Goal: Ask a question

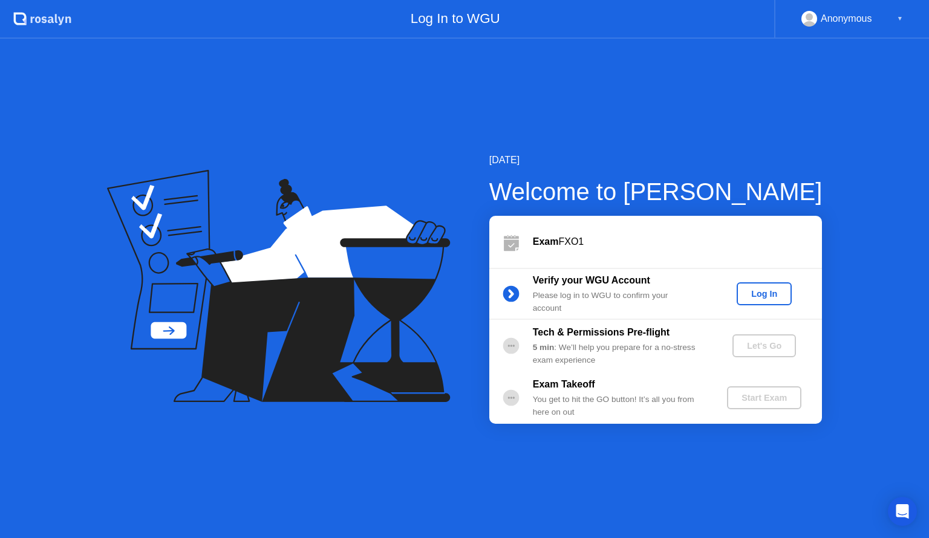
click at [745, 293] on div "Log In" at bounding box center [763, 294] width 45 height 10
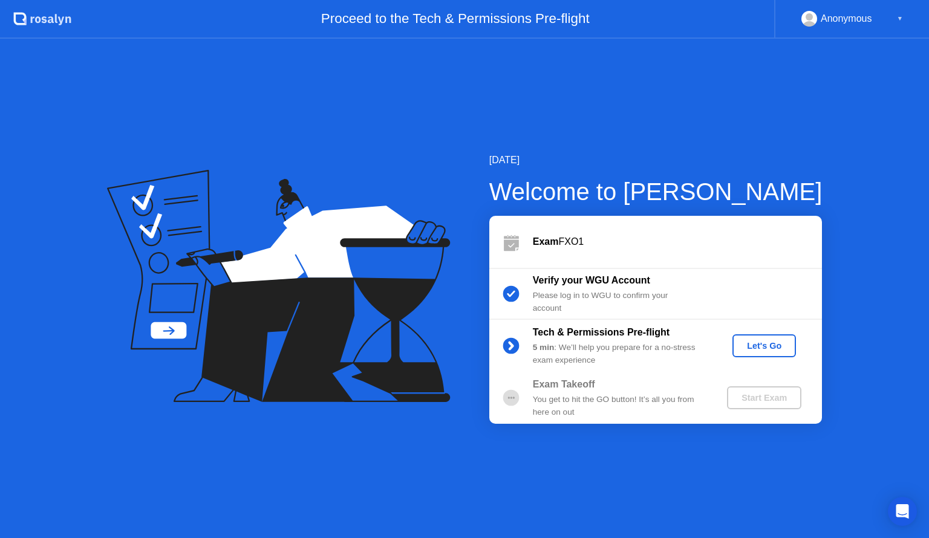
click at [761, 353] on button "Let's Go" at bounding box center [763, 345] width 63 height 23
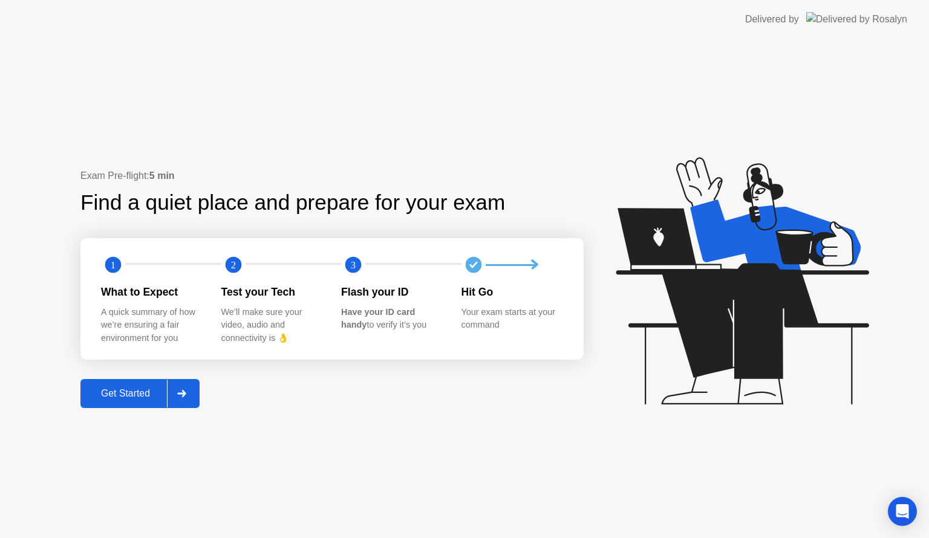
click at [121, 403] on button "Get Started" at bounding box center [139, 393] width 119 height 29
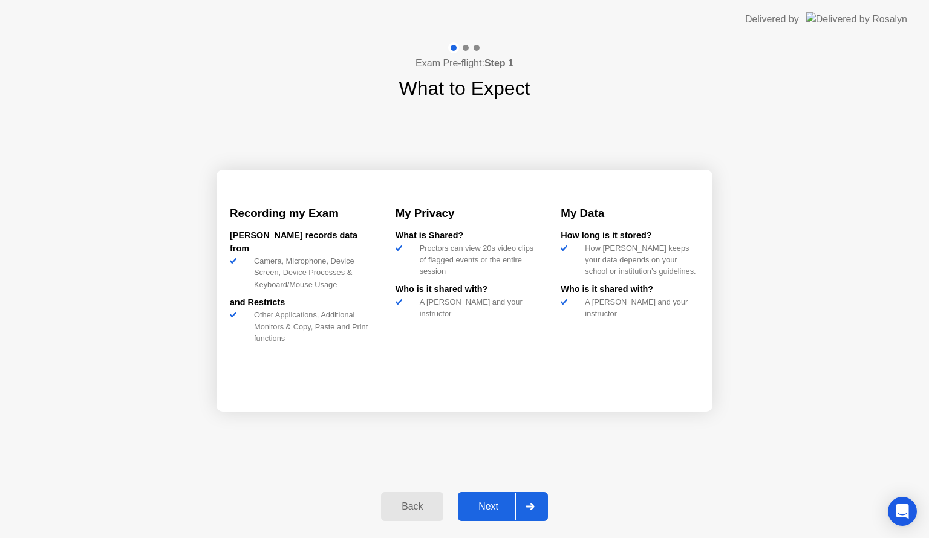
click at [483, 508] on div "Next" at bounding box center [488, 506] width 54 height 11
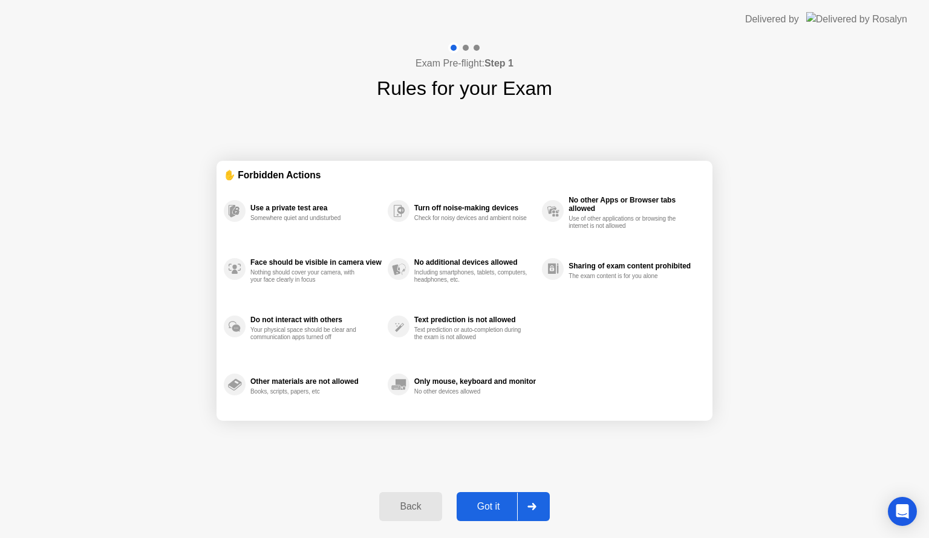
click at [491, 507] on div "Got it" at bounding box center [488, 506] width 57 height 11
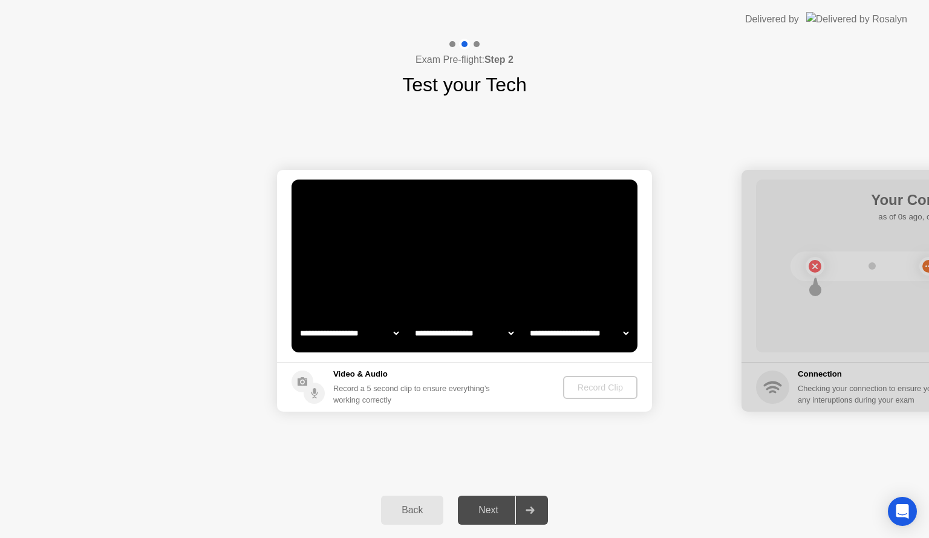
select select "**********"
select select "*******"
click at [597, 389] on div "Record Clip" at bounding box center [600, 388] width 65 height 10
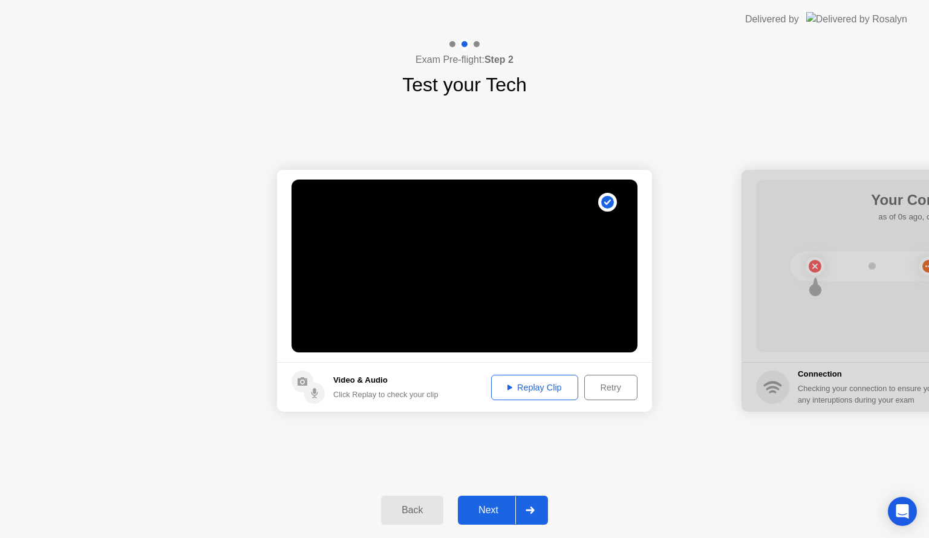
click at [532, 392] on div "Replay Clip" at bounding box center [534, 388] width 79 height 10
click at [502, 505] on div "Next" at bounding box center [488, 510] width 54 height 11
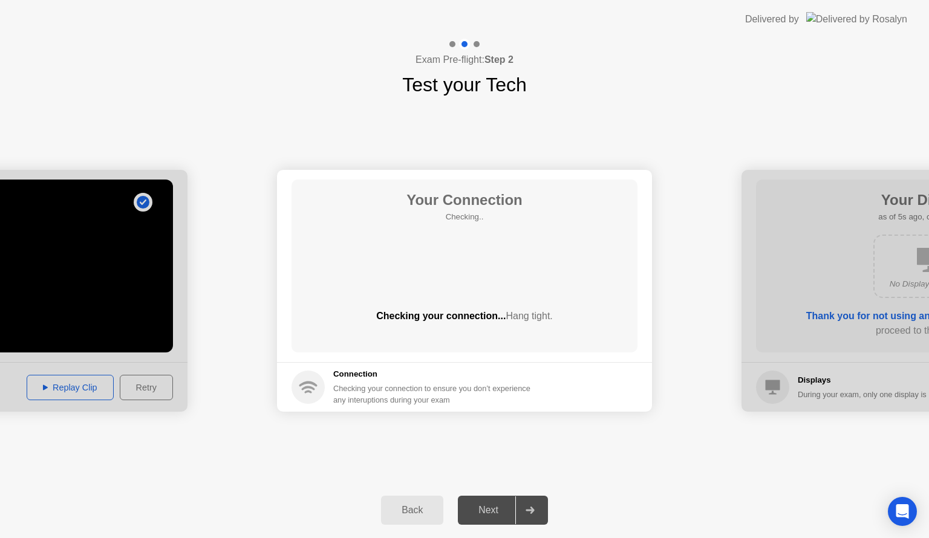
click at [324, 387] on circle at bounding box center [307, 387] width 33 height 33
click at [388, 505] on div "Back" at bounding box center [412, 510] width 55 height 11
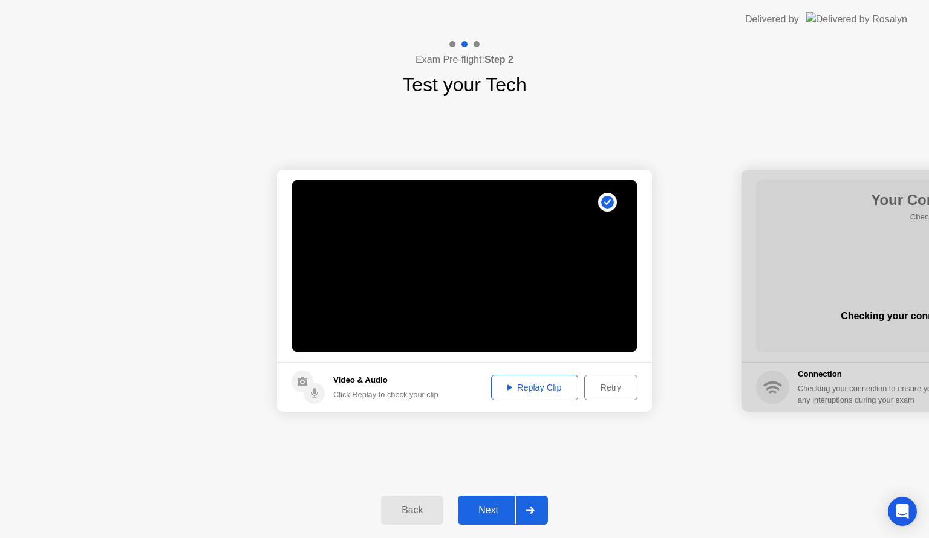
click at [539, 383] on div "Replay Clip" at bounding box center [534, 388] width 79 height 10
click at [494, 508] on div "Next" at bounding box center [488, 510] width 54 height 11
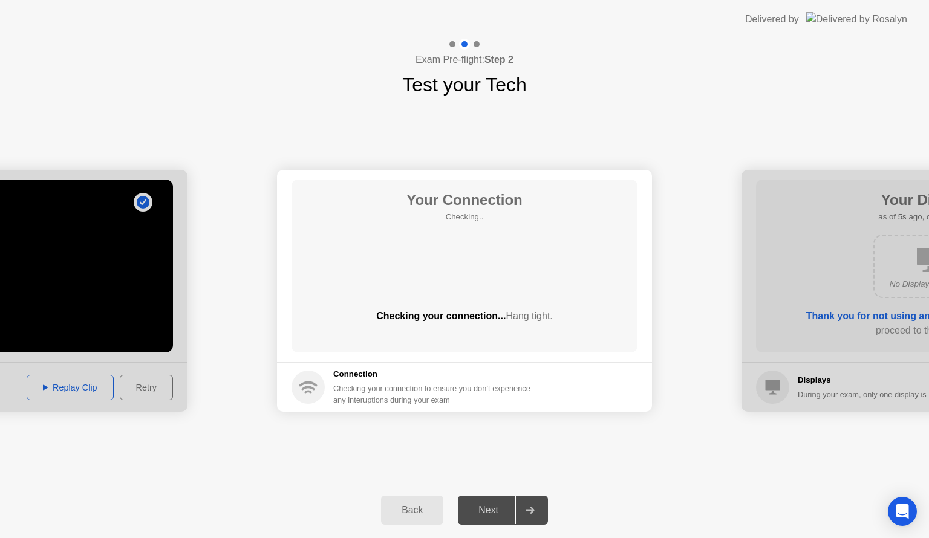
click at [469, 262] on div "Your Connection Checking.. Checking your connection... Hang tight." at bounding box center [464, 266] width 346 height 173
click at [413, 511] on div "Back" at bounding box center [412, 510] width 55 height 11
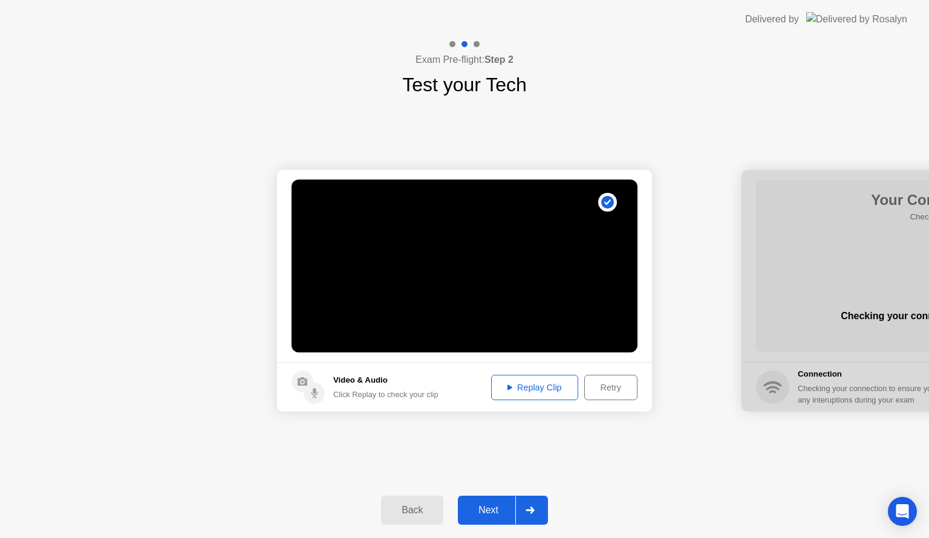
click at [493, 303] on video at bounding box center [464, 266] width 346 height 173
click at [532, 389] on div "Replay Clip" at bounding box center [534, 388] width 79 height 10
click at [491, 510] on div "Next" at bounding box center [488, 510] width 54 height 11
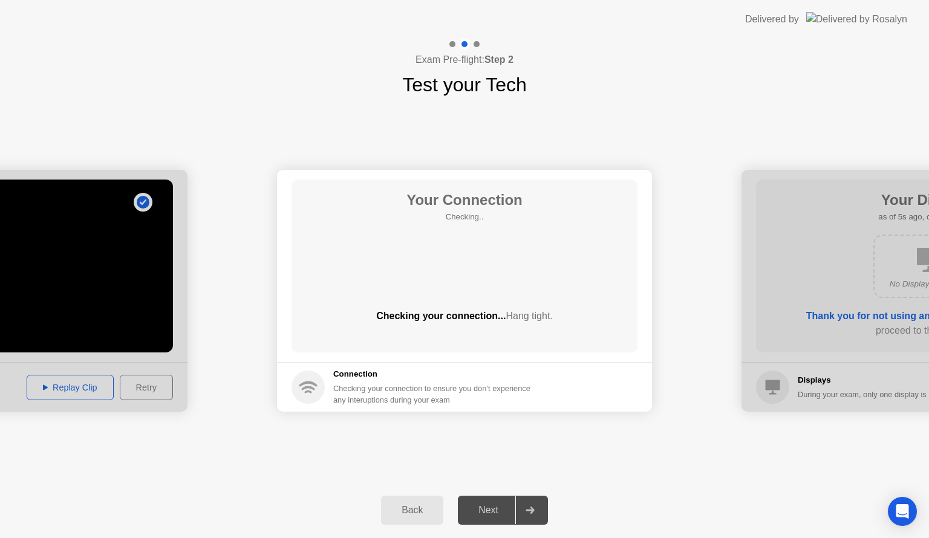
click at [501, 515] on div "Next" at bounding box center [488, 510] width 54 height 11
click at [532, 508] on icon at bounding box center [529, 510] width 8 height 7
click at [904, 508] on icon "Open Intercom Messenger" at bounding box center [902, 512] width 14 height 16
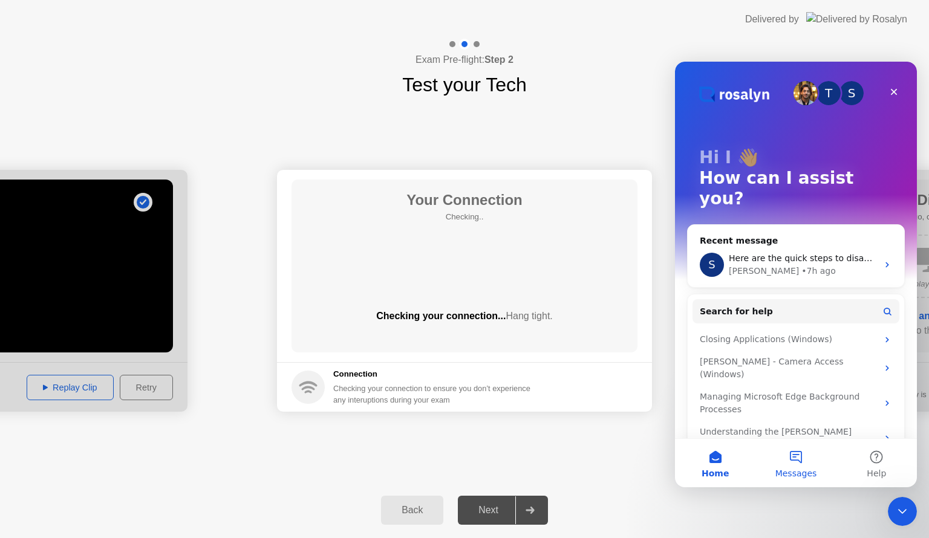
click at [797, 461] on button "Messages" at bounding box center [795, 463] width 80 height 48
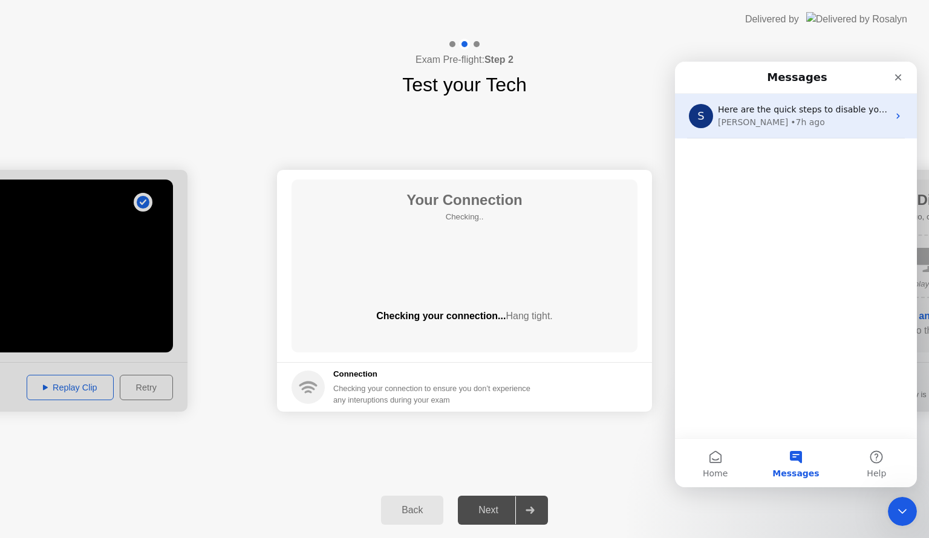
click at [821, 126] on div "[PERSON_NAME] • 7h ago" at bounding box center [803, 122] width 171 height 13
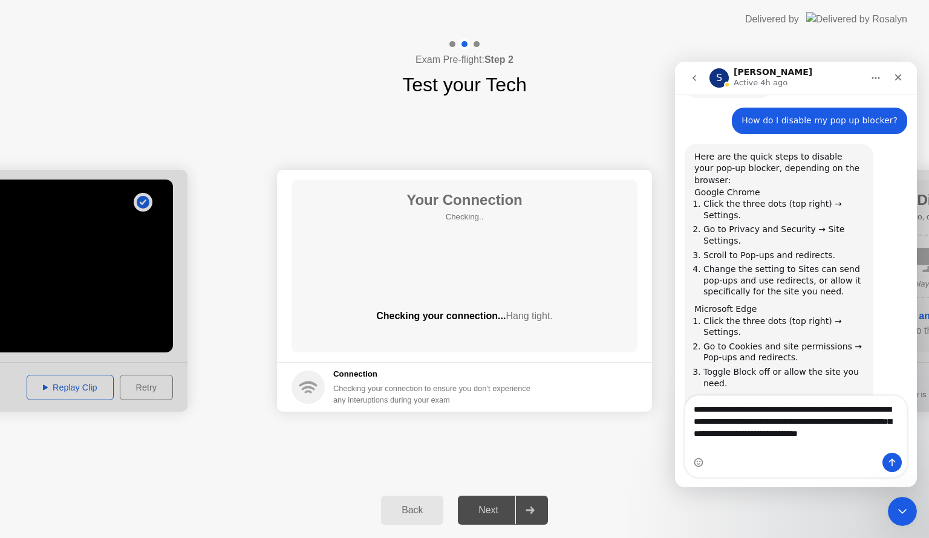
scroll to position [1381, 0]
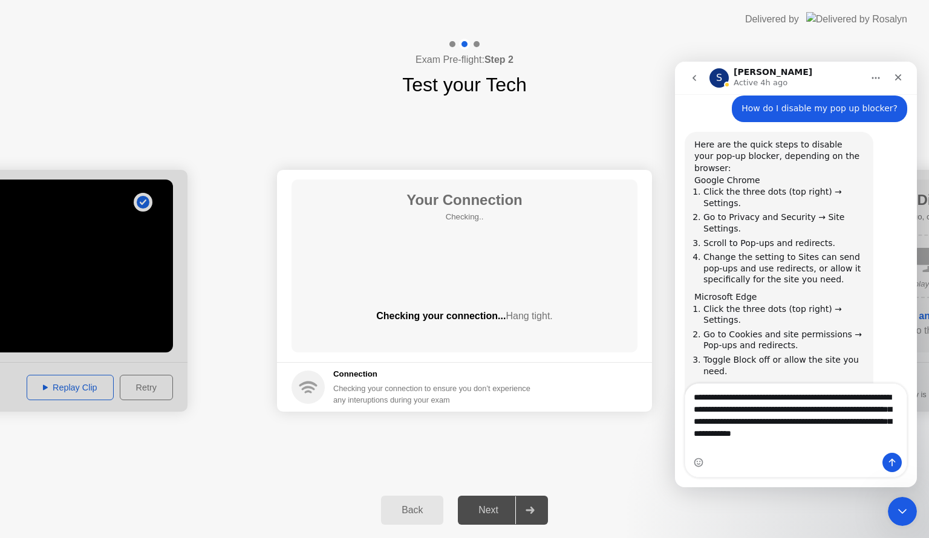
type textarea "**********"
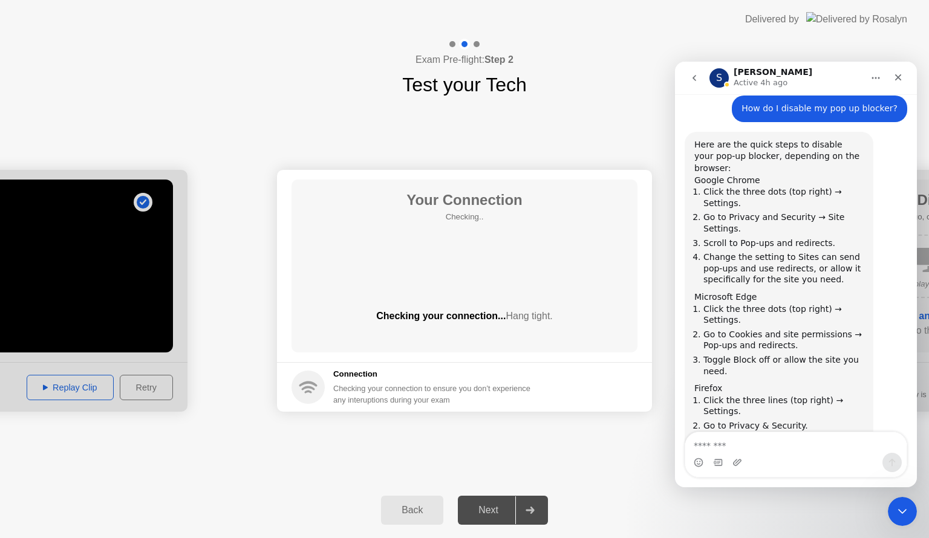
scroll to position [1428, 0]
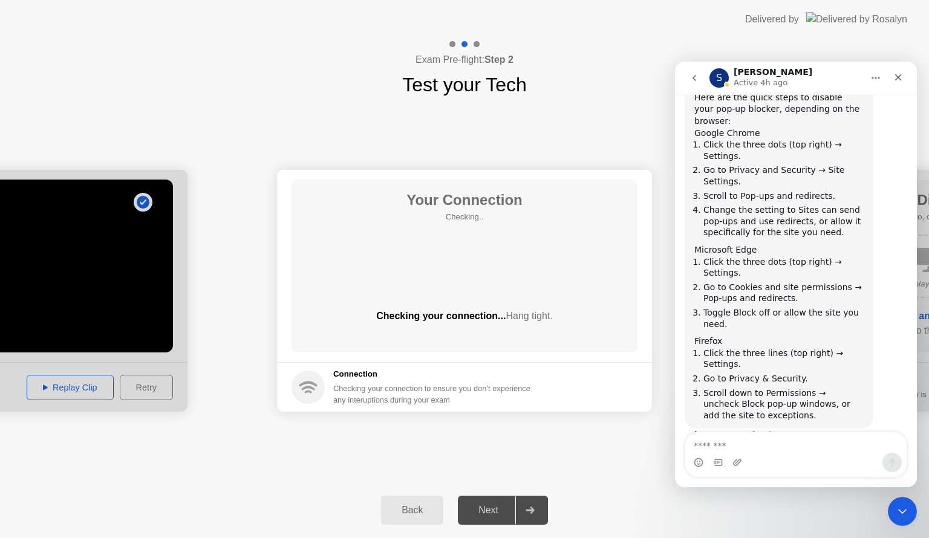
drag, startPoint x: 873, startPoint y: 410, endPoint x: 724, endPoint y: 360, distance: 157.0
click at [724, 451] on div "Hi, [PERSON_NAME]. The Test you Tech section seems to be stuck on Your Connecti…" at bounding box center [812, 494] width 189 height 86
copy div "Hi, [PERSON_NAME]. The Test you Tech section seems to be stuck on Your Connecti…"
click at [692, 79] on icon "go back" at bounding box center [694, 78] width 10 height 10
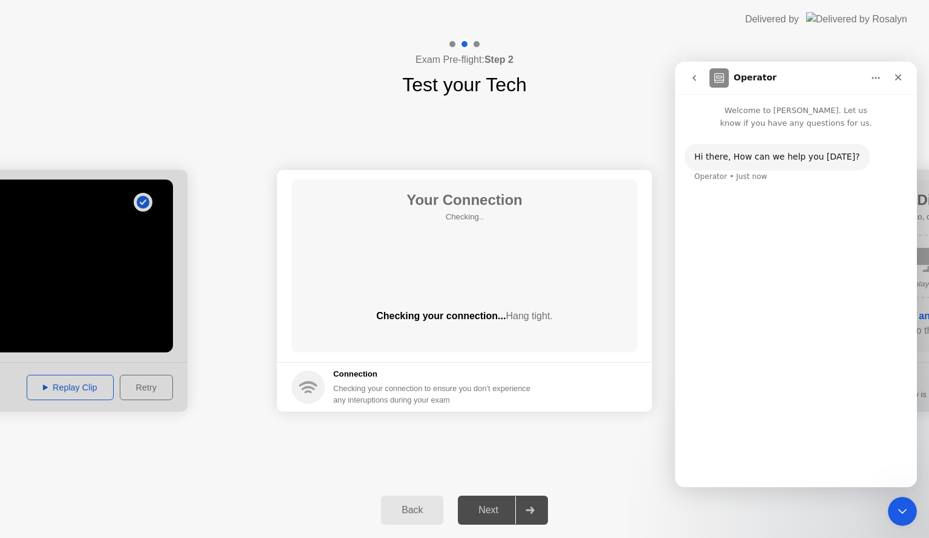
scroll to position [0, 0]
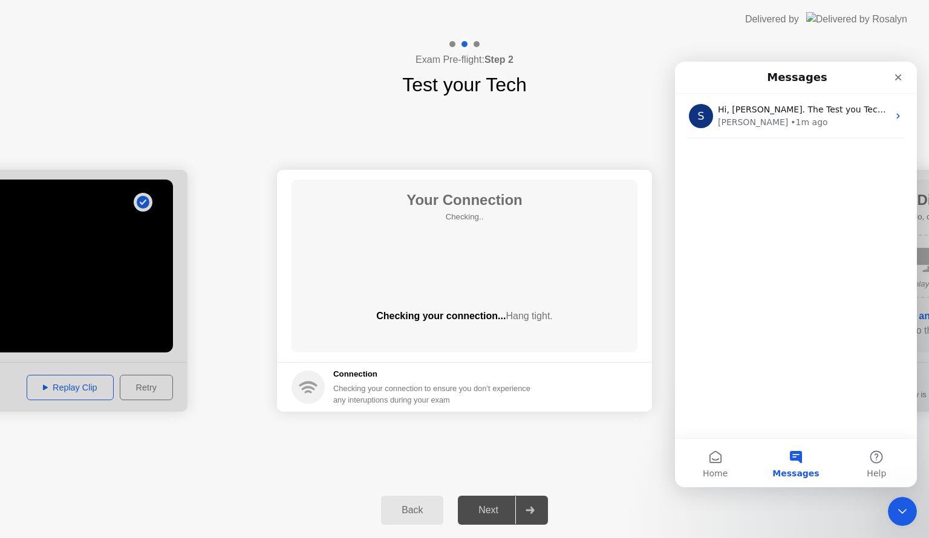
click at [795, 457] on button "Messages" at bounding box center [795, 463] width 80 height 48
click at [883, 470] on span "Help" at bounding box center [876, 473] width 19 height 8
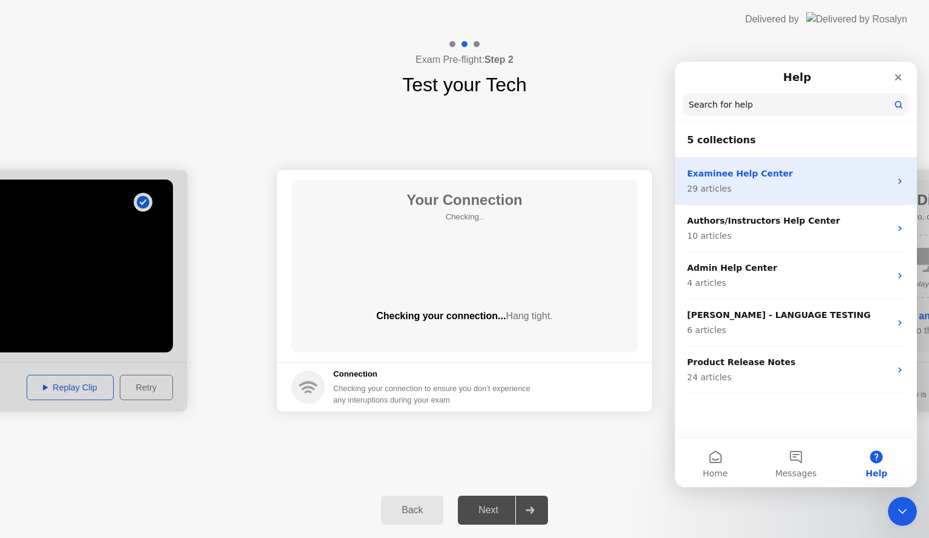
click at [728, 185] on p "29 articles" at bounding box center [788, 189] width 203 height 13
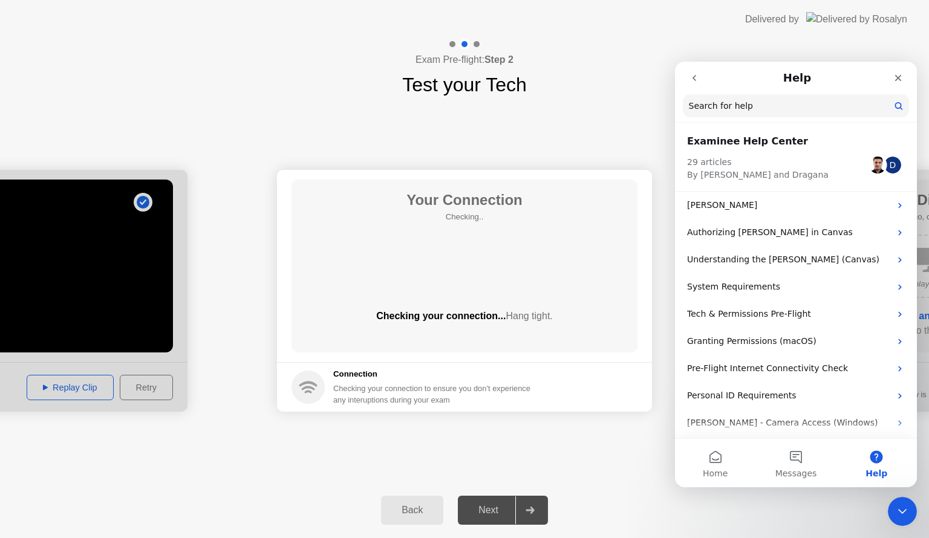
click at [873, 168] on img "Intercom messenger" at bounding box center [877, 165] width 17 height 17
click at [758, 207] on p "[PERSON_NAME]" at bounding box center [788, 205] width 203 height 13
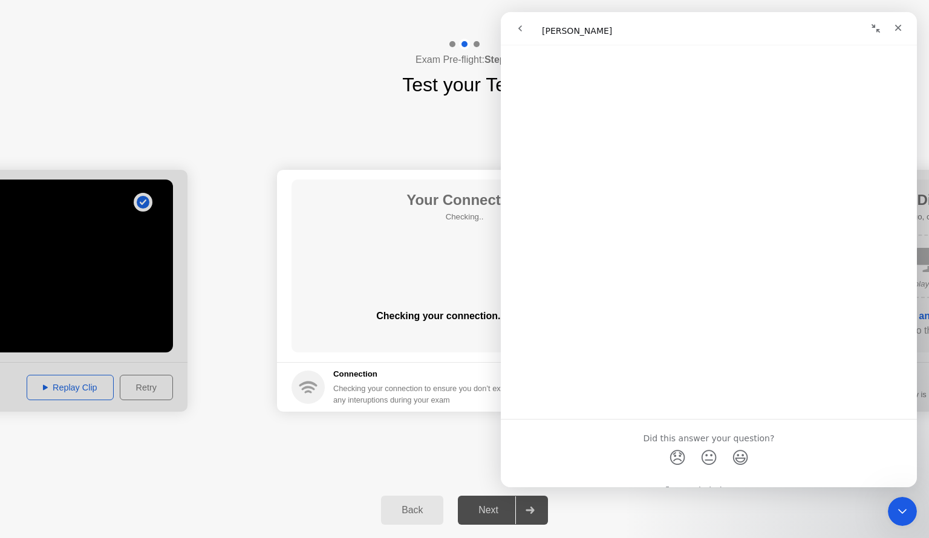
scroll to position [727, 0]
click at [518, 30] on icon "go back" at bounding box center [520, 29] width 10 height 10
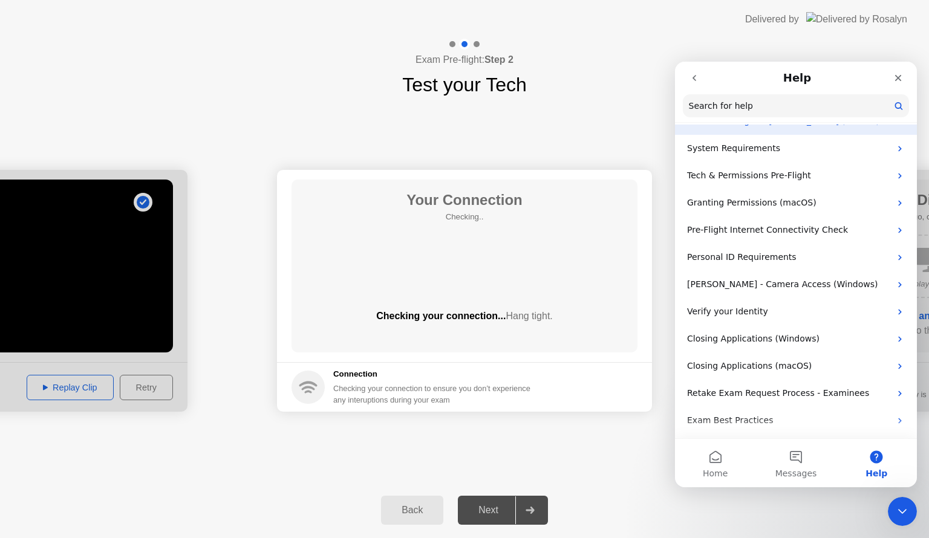
scroll to position [142, 0]
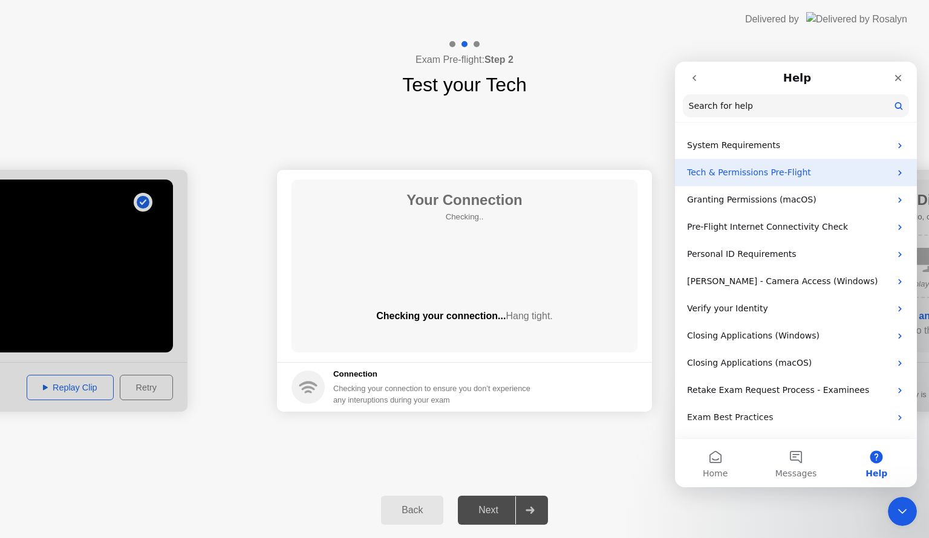
click at [776, 173] on p "Tech & Permissions Pre-Flight" at bounding box center [788, 172] width 203 height 13
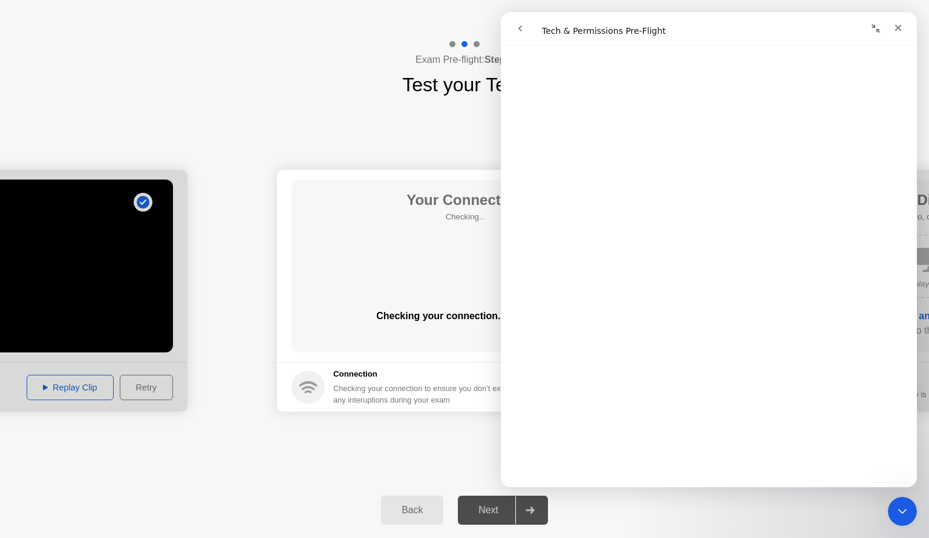
scroll to position [1863, 0]
click at [525, 29] on button "go back" at bounding box center [520, 28] width 23 height 23
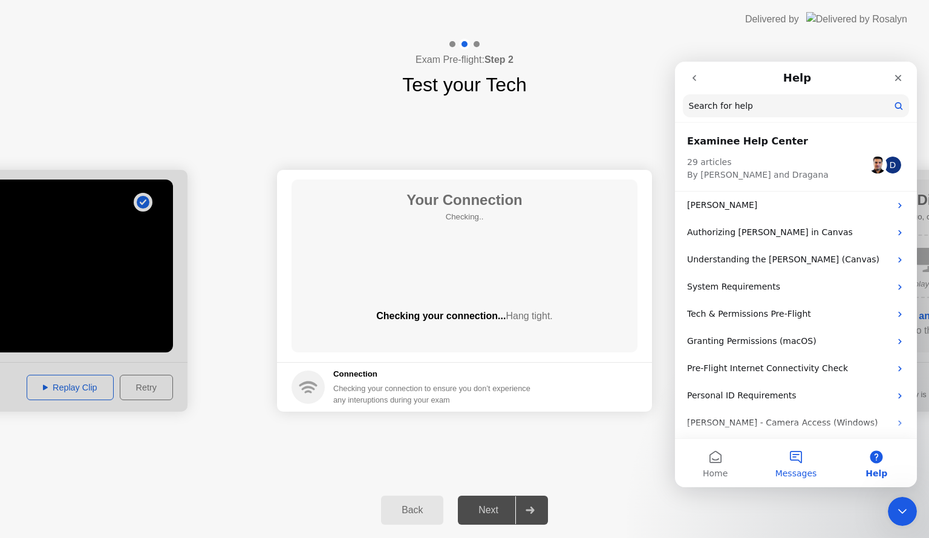
click at [789, 469] on span "Messages" at bounding box center [796, 473] width 42 height 8
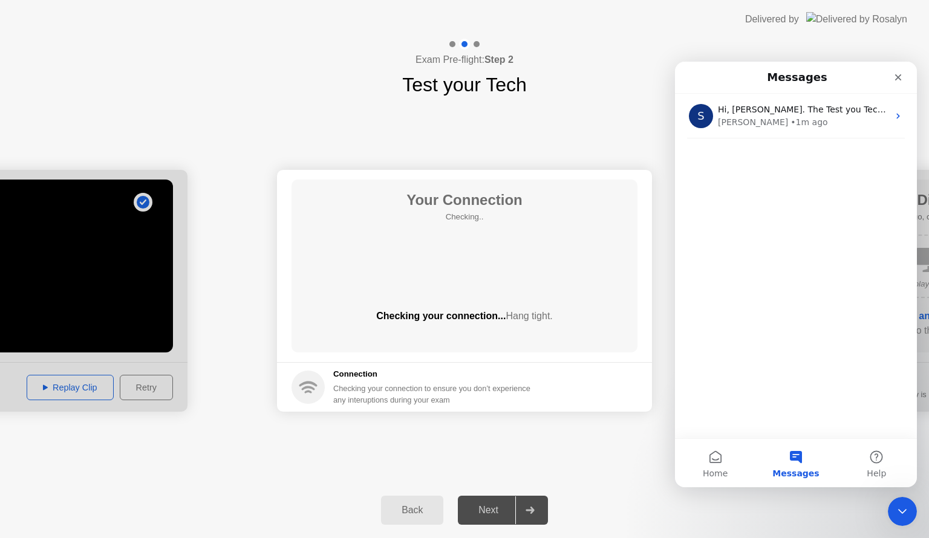
click at [764, 409] on div "S Hi, [PERSON_NAME]. The Test you Tech section seems to be stuck on Your Connec…" at bounding box center [796, 266] width 242 height 345
click at [714, 473] on span "Home" at bounding box center [715, 473] width 25 height 8
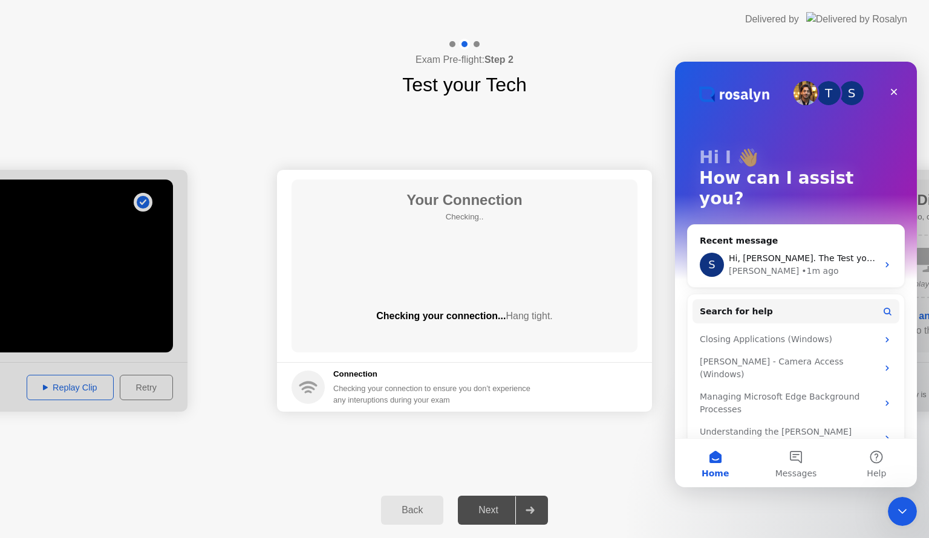
click at [804, 96] on img "Intercom messenger" at bounding box center [805, 93] width 24 height 24
click at [869, 460] on button "Help" at bounding box center [876, 463] width 80 height 48
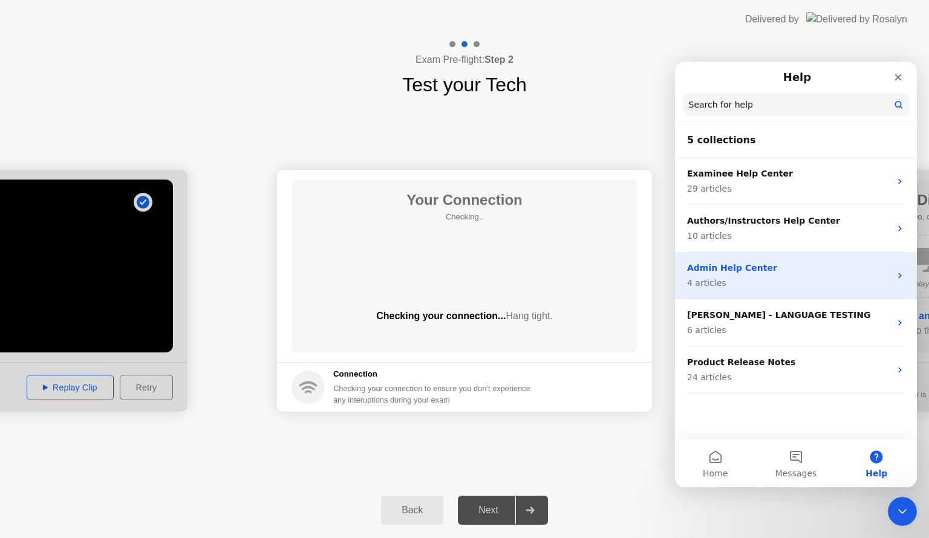
click at [821, 277] on p "4 articles" at bounding box center [788, 283] width 203 height 13
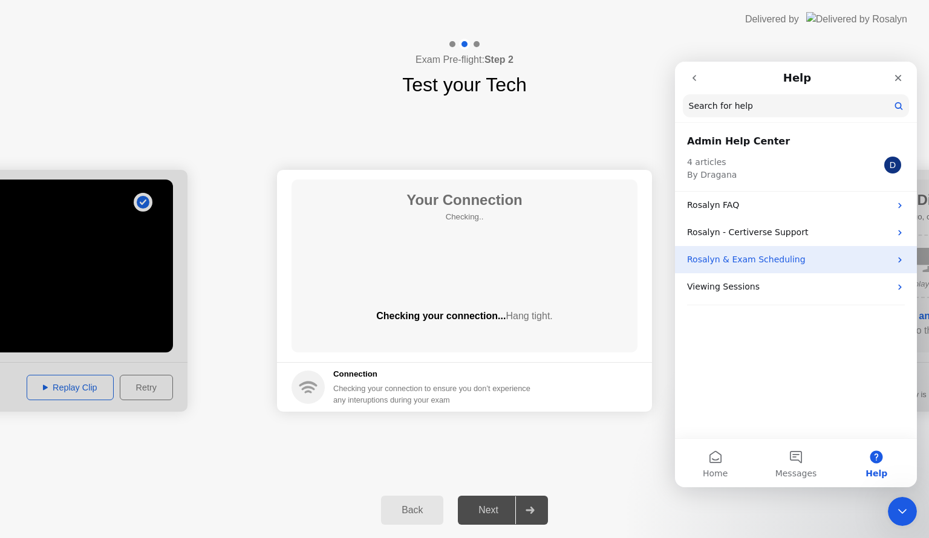
click at [823, 260] on p "Rosalyn & Exam Scheduling" at bounding box center [788, 259] width 203 height 13
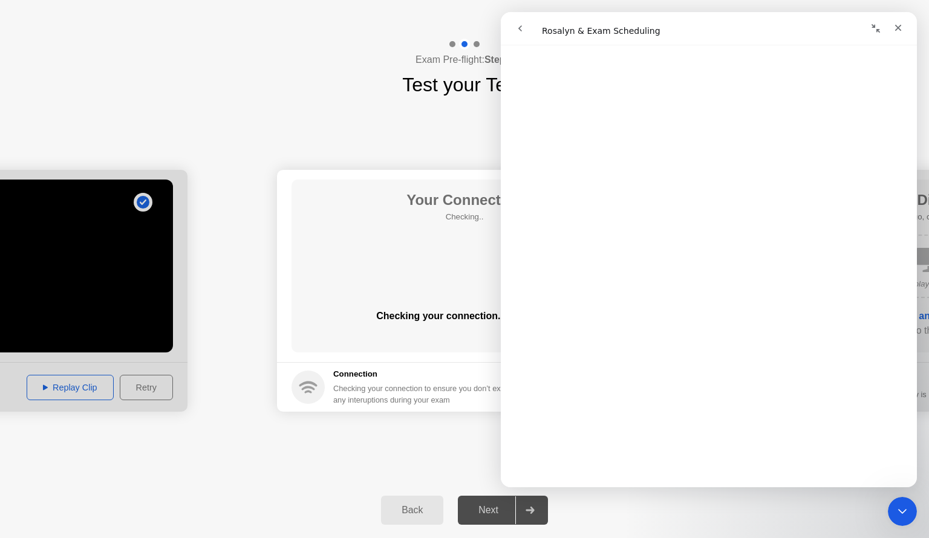
scroll to position [368, 0]
click at [523, 24] on icon "go back" at bounding box center [520, 29] width 10 height 10
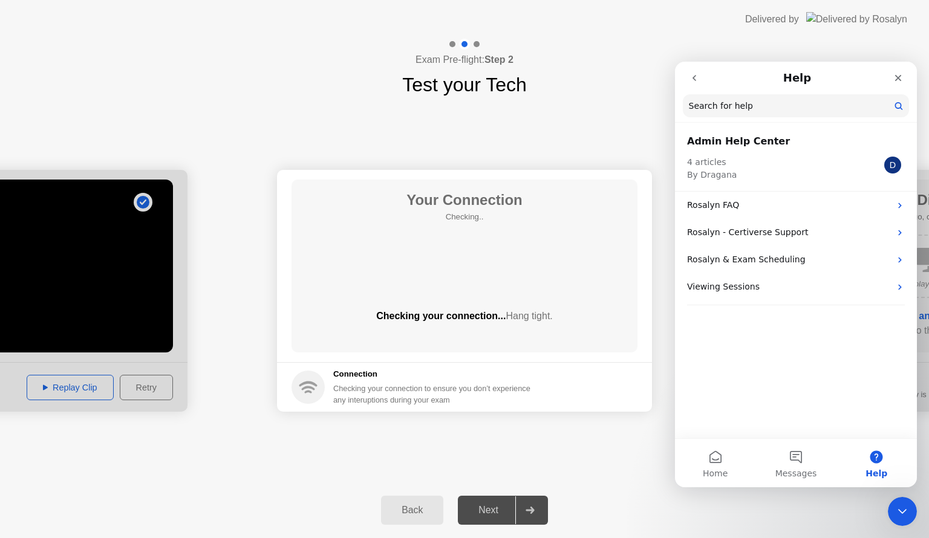
click at [704, 76] on button "go back" at bounding box center [694, 78] width 23 height 23
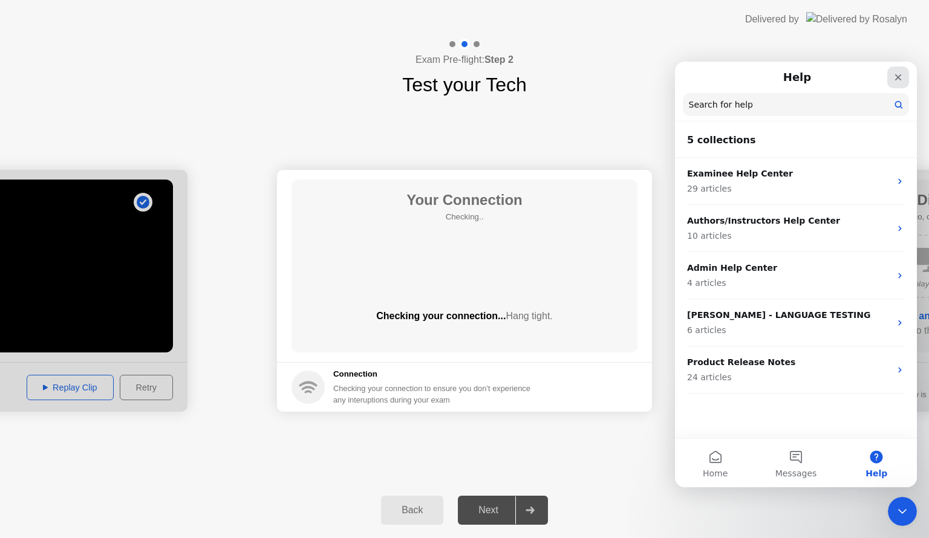
click at [900, 79] on icon "Close" at bounding box center [898, 77] width 7 height 7
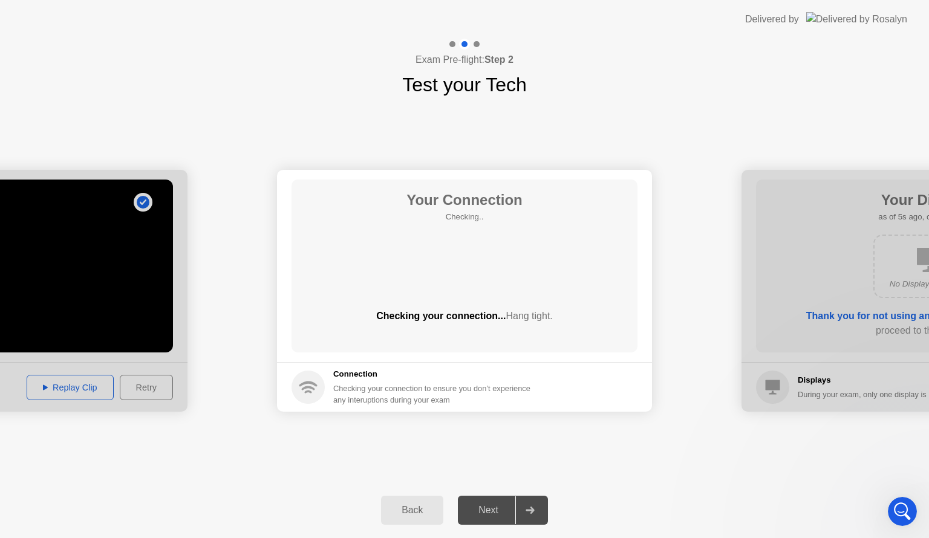
scroll to position [0, 0]
click at [894, 517] on div "Open Intercom Messenger" at bounding box center [900, 510] width 40 height 40
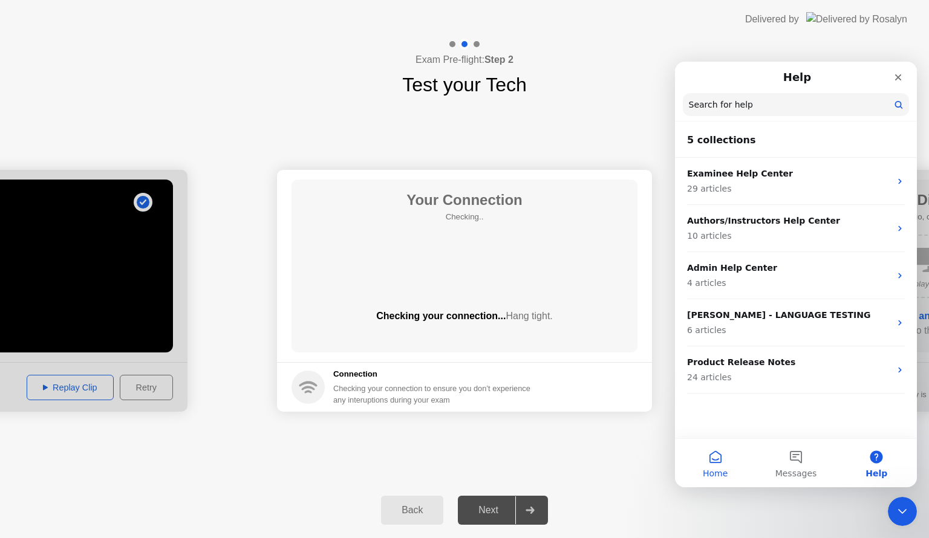
click at [717, 461] on button "Home" at bounding box center [715, 463] width 80 height 48
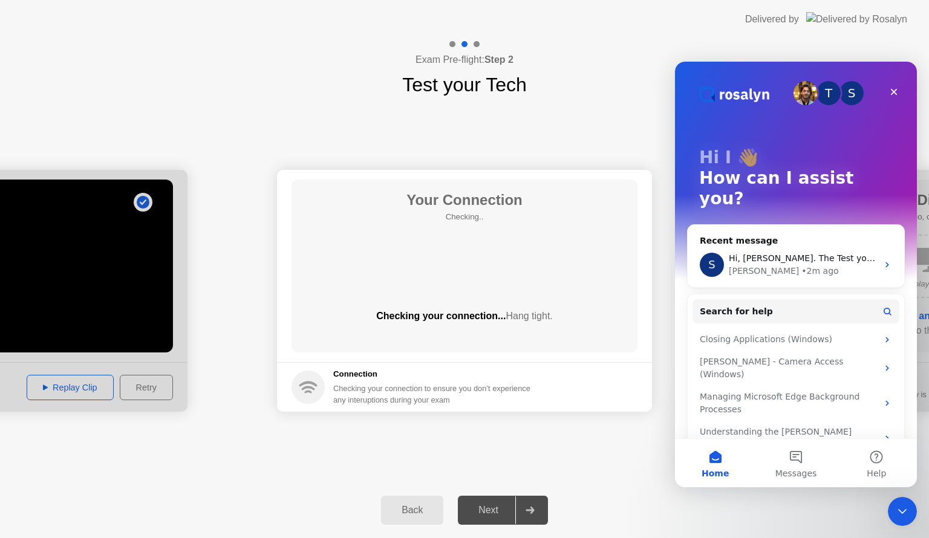
click at [757, 170] on p "How can I assist you?" at bounding box center [796, 188] width 194 height 41
click at [747, 163] on p "Hi I 👋" at bounding box center [796, 158] width 194 height 21
click at [776, 299] on button "Search for help" at bounding box center [795, 311] width 207 height 24
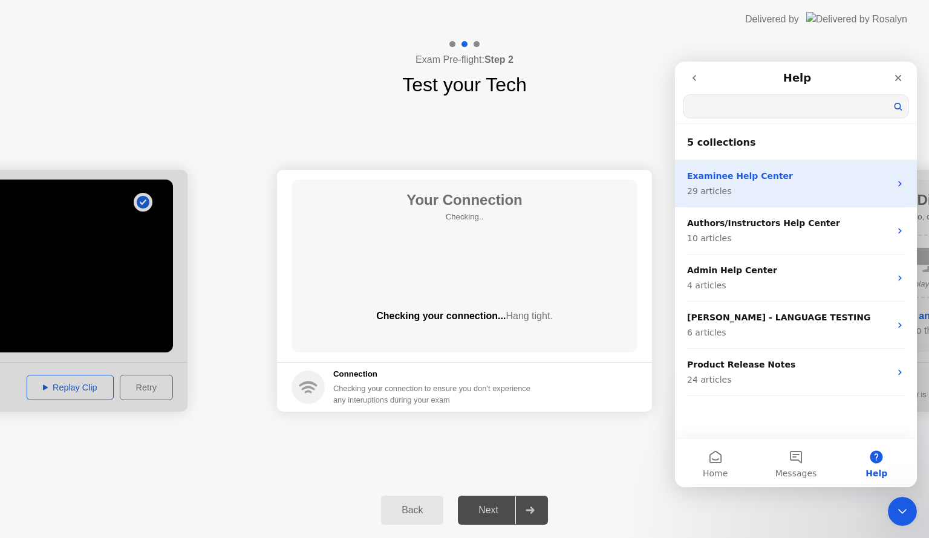
click at [776, 181] on p "Examinee Help Center" at bounding box center [788, 176] width 203 height 13
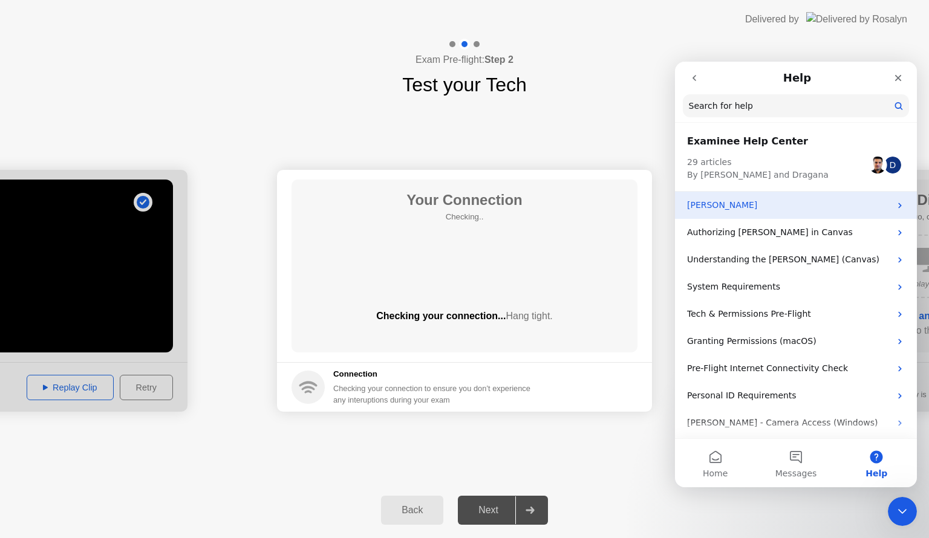
click at [807, 211] on p "[PERSON_NAME]" at bounding box center [788, 205] width 203 height 13
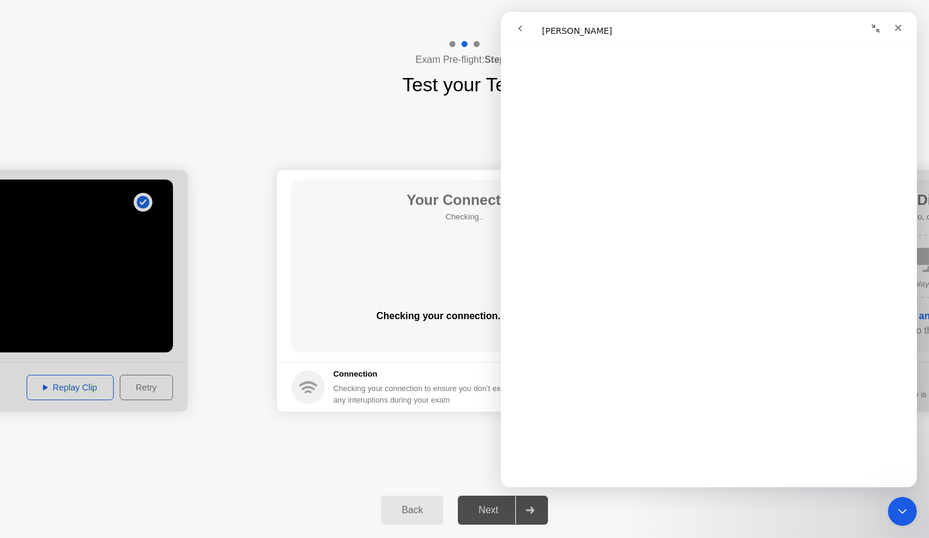
scroll to position [727, 0]
click at [677, 437] on span "😞" at bounding box center [678, 437] width 24 height 32
click at [518, 31] on icon "go back" at bounding box center [520, 29] width 10 height 10
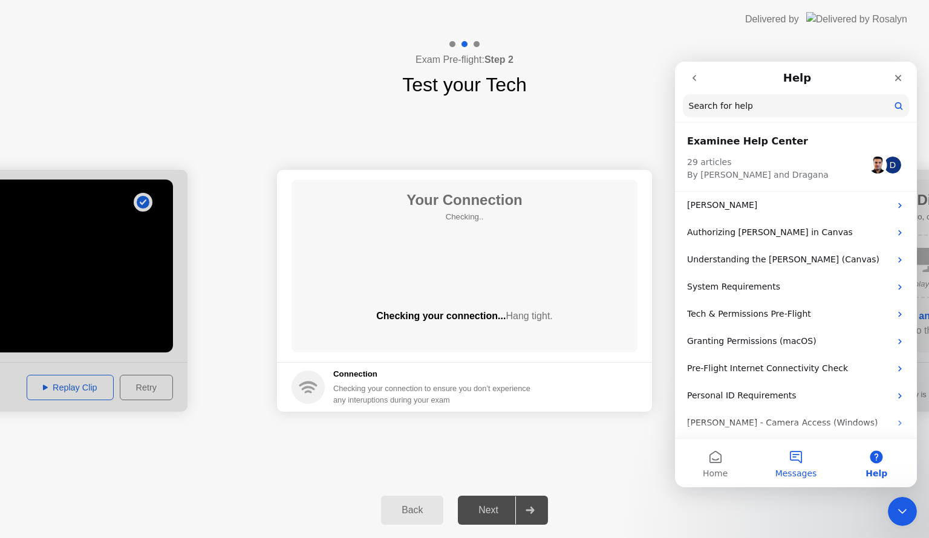
click at [813, 467] on button "Messages" at bounding box center [795, 463] width 80 height 48
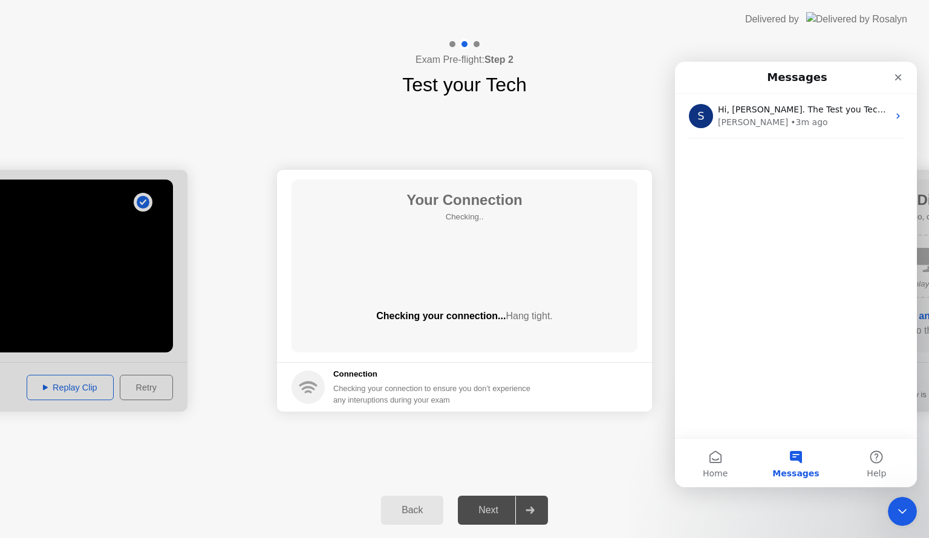
click at [792, 284] on div "S Hi, [PERSON_NAME]. The Test you Tech section seems to be stuck on Your Connec…" at bounding box center [796, 266] width 242 height 345
click at [906, 74] on div "Close" at bounding box center [898, 78] width 22 height 22
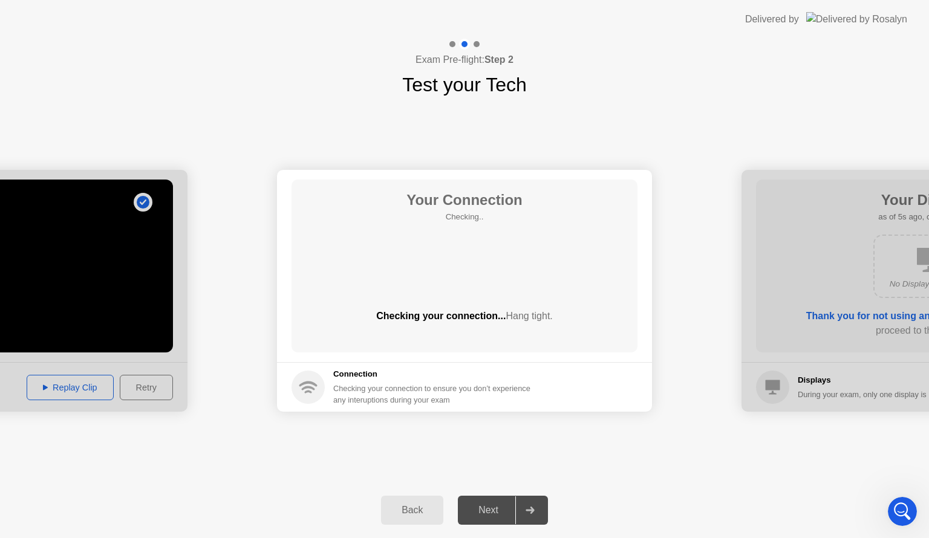
click at [824, 259] on div at bounding box center [928, 291] width 375 height 242
click at [479, 330] on div "Checking your connection... Hang tight." at bounding box center [464, 326] width 346 height 34
click at [391, 505] on div "Back" at bounding box center [412, 510] width 55 height 11
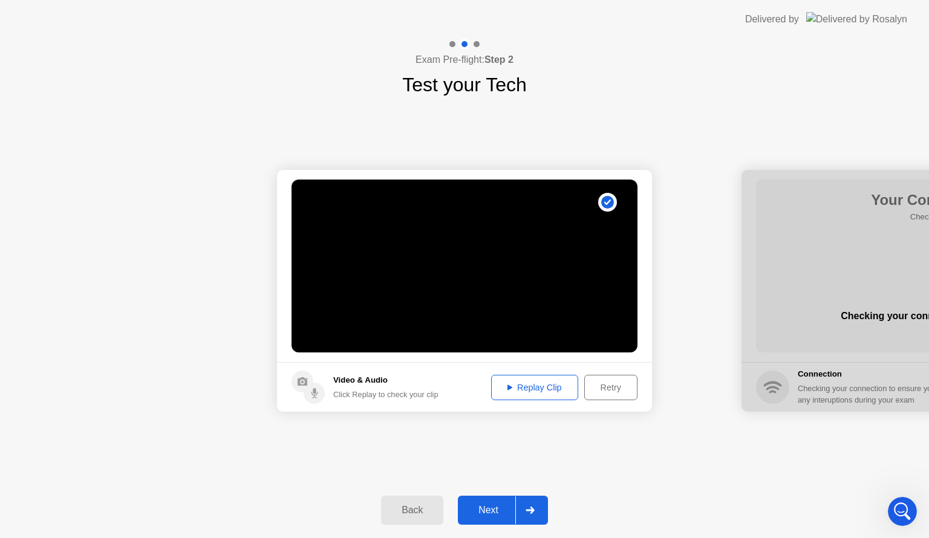
click at [304, 385] on icon at bounding box center [303, 381] width 10 height 8
click at [617, 397] on button "Retry" at bounding box center [610, 387] width 53 height 25
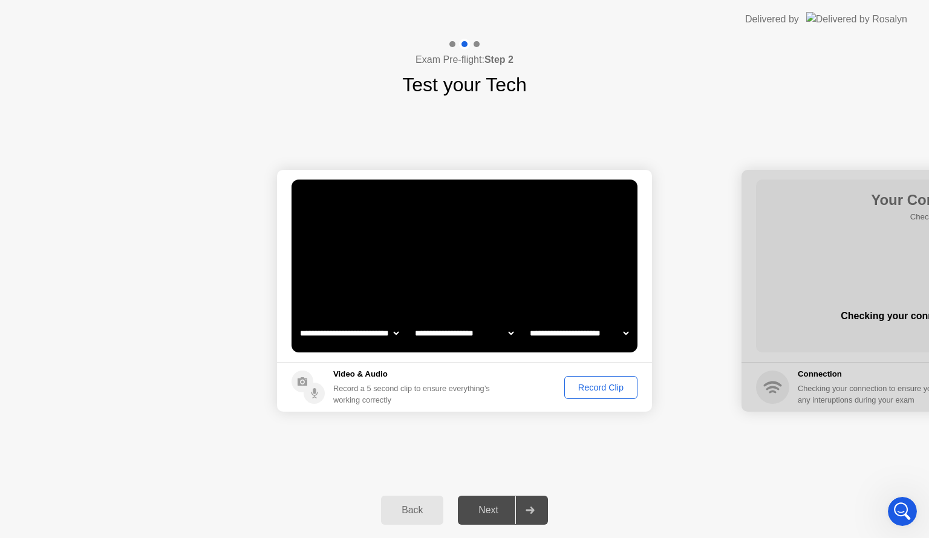
click at [592, 387] on div "Record Clip" at bounding box center [600, 388] width 65 height 10
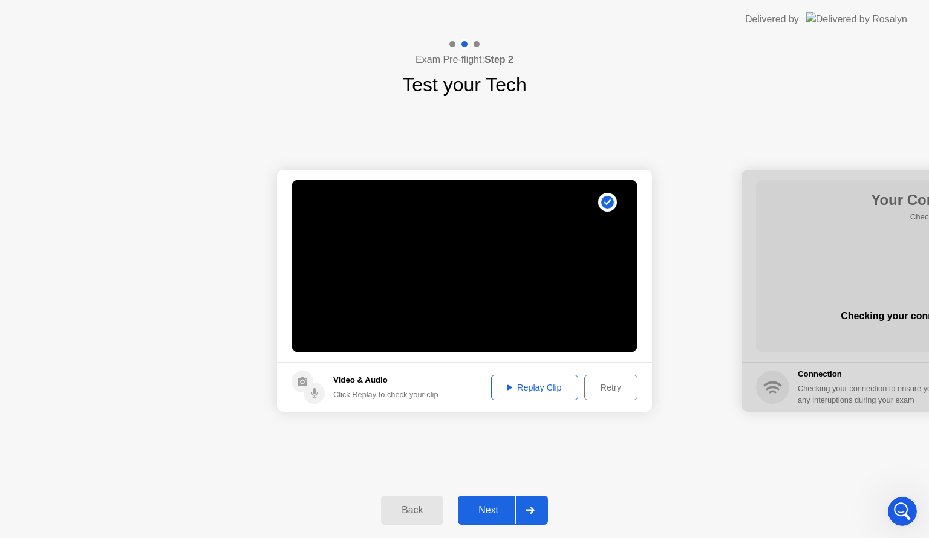
click at [542, 383] on div "Replay Clip" at bounding box center [534, 388] width 79 height 10
click at [493, 509] on div "Next" at bounding box center [488, 510] width 54 height 11
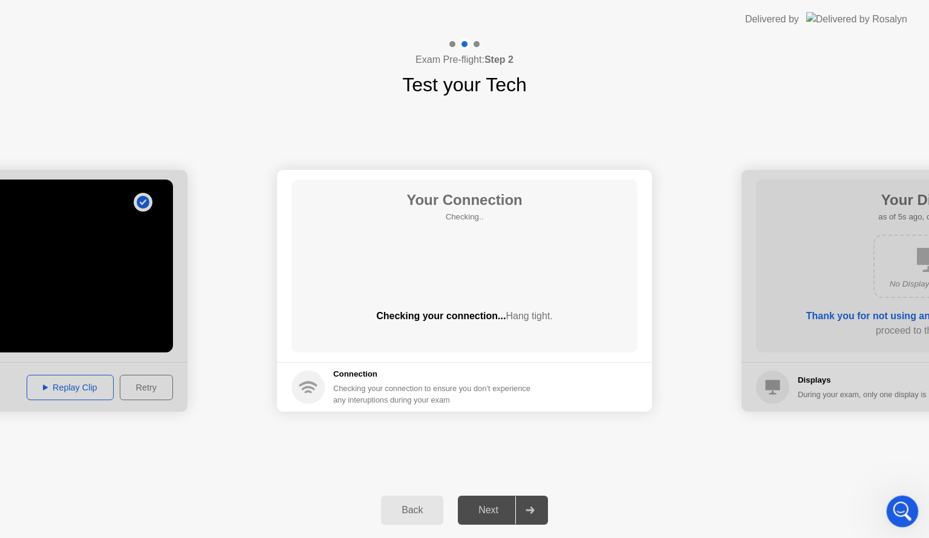
click at [898, 510] on icon "Open Intercom Messenger" at bounding box center [901, 510] width 20 height 20
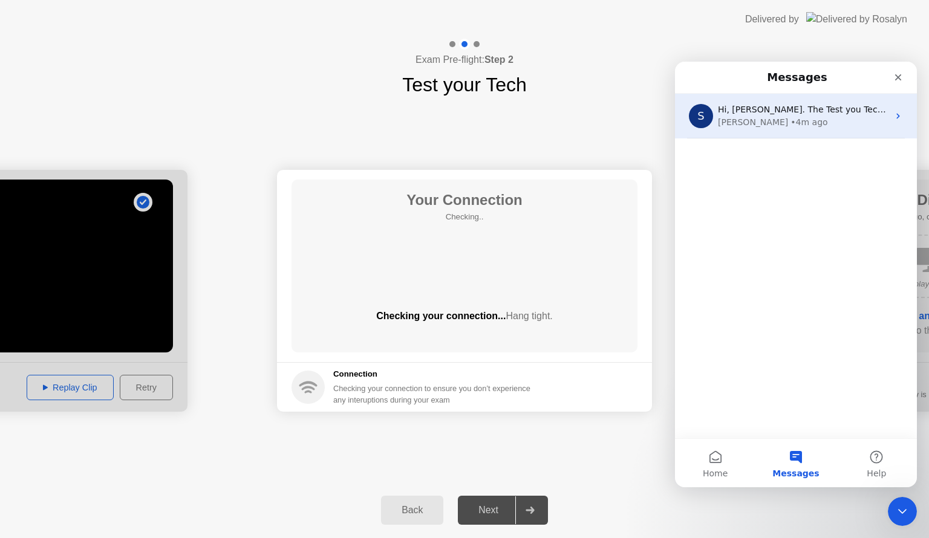
click at [795, 122] on div "[PERSON_NAME] • 4m ago" at bounding box center [803, 122] width 171 height 13
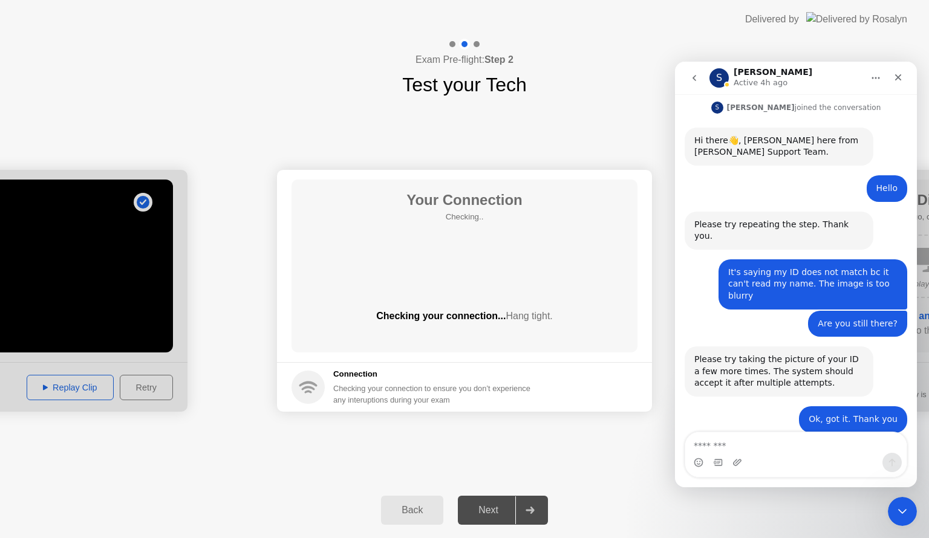
scroll to position [1428, 0]
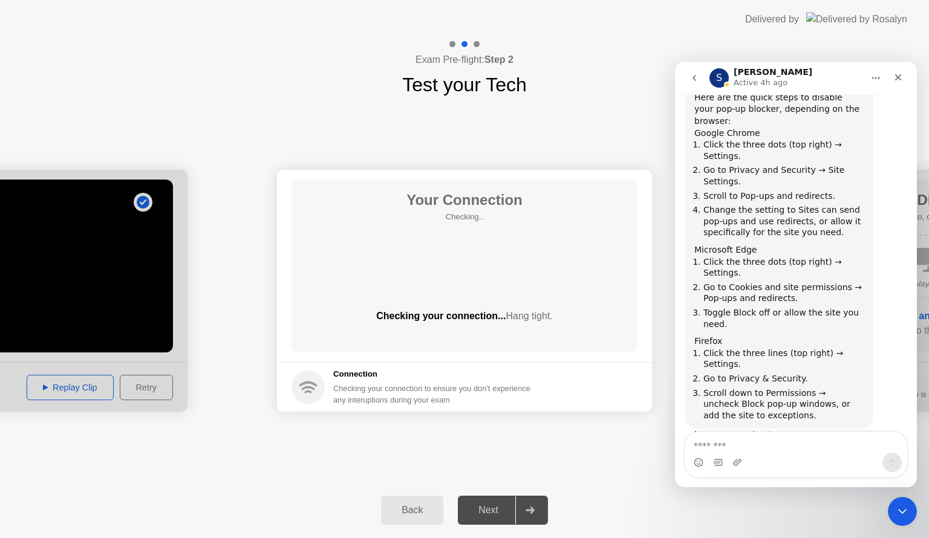
click at [873, 79] on icon "Home" at bounding box center [876, 78] width 10 height 10
click at [696, 84] on button "go back" at bounding box center [694, 78] width 23 height 23
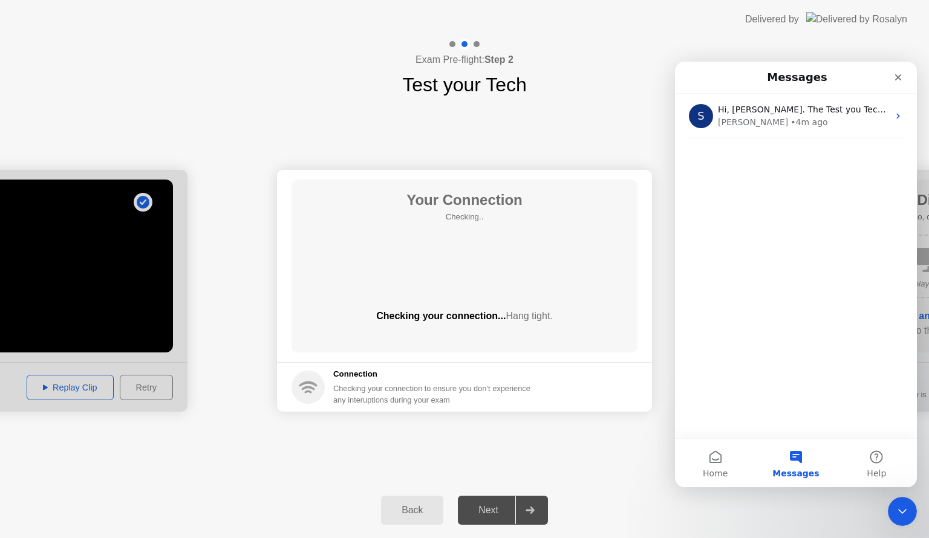
scroll to position [0, 0]
click at [899, 73] on icon "Close" at bounding box center [898, 78] width 10 height 10
